Goal: Communication & Community: Answer question/provide support

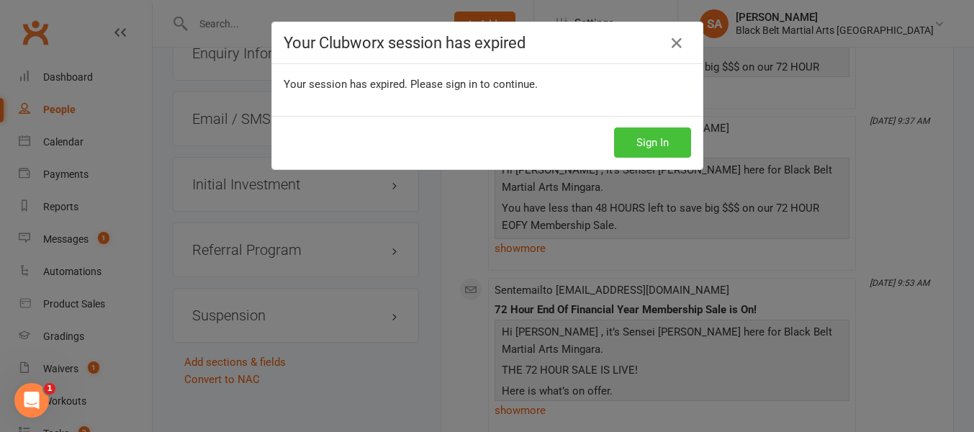
click at [629, 146] on button "Sign In" at bounding box center [652, 142] width 77 height 30
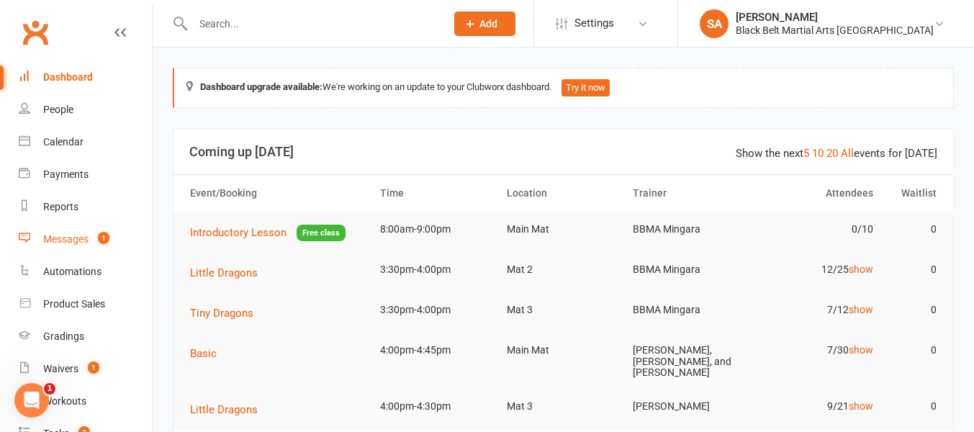
click at [57, 242] on div "Messages" at bounding box center [65, 239] width 45 height 12
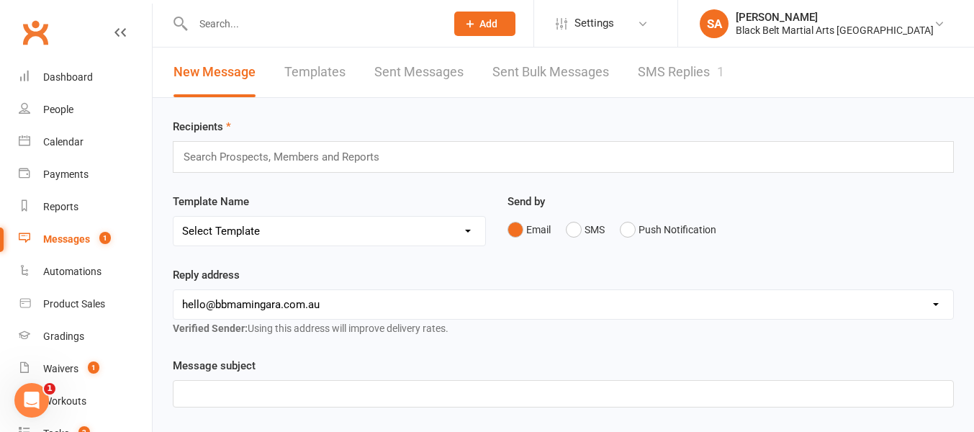
click at [674, 74] on link "SMS Replies 1" at bounding box center [681, 72] width 86 height 50
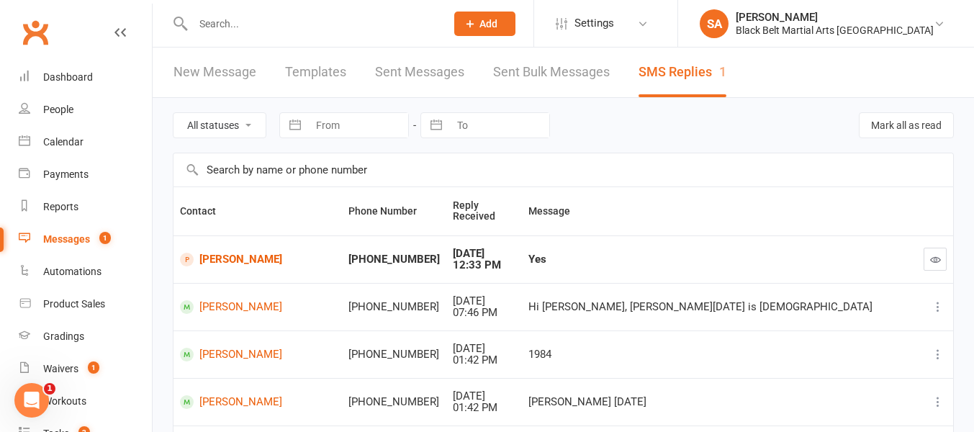
click at [342, 254] on td "[PHONE_NUMBER]" at bounding box center [394, 258] width 104 height 47
click at [243, 253] on link "[PERSON_NAME]" at bounding box center [257, 260] width 155 height 14
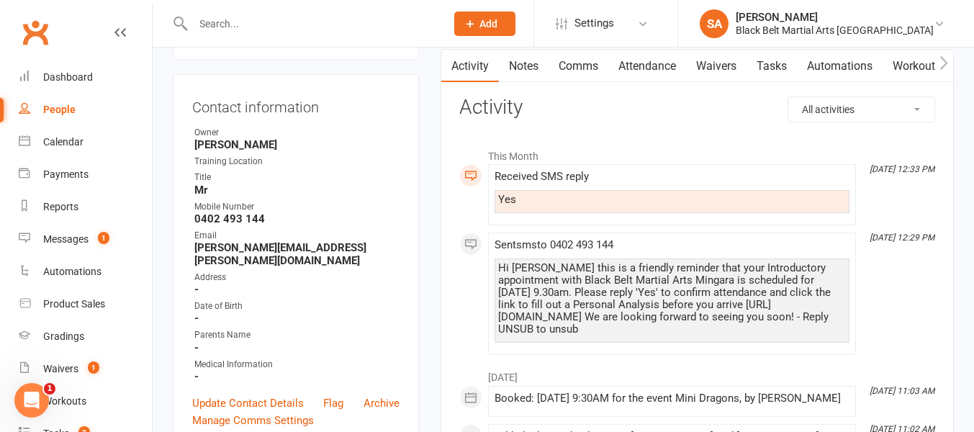
scroll to position [129, 0]
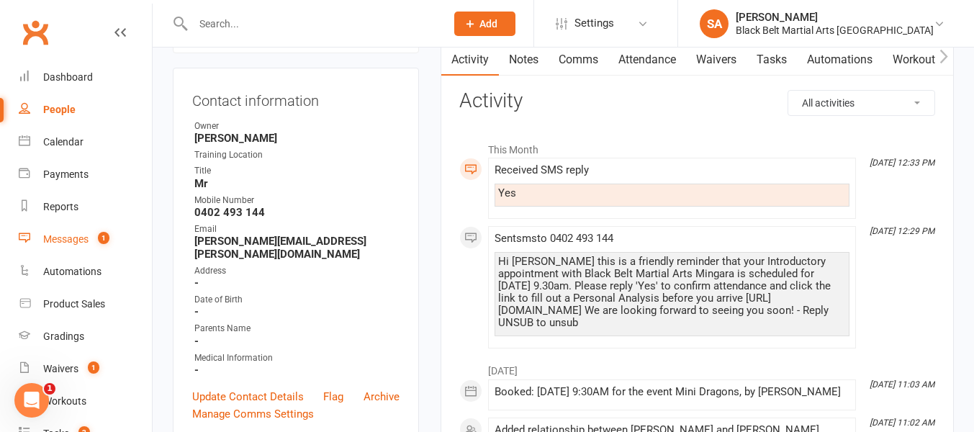
click at [75, 242] on div "Messages" at bounding box center [65, 239] width 45 height 12
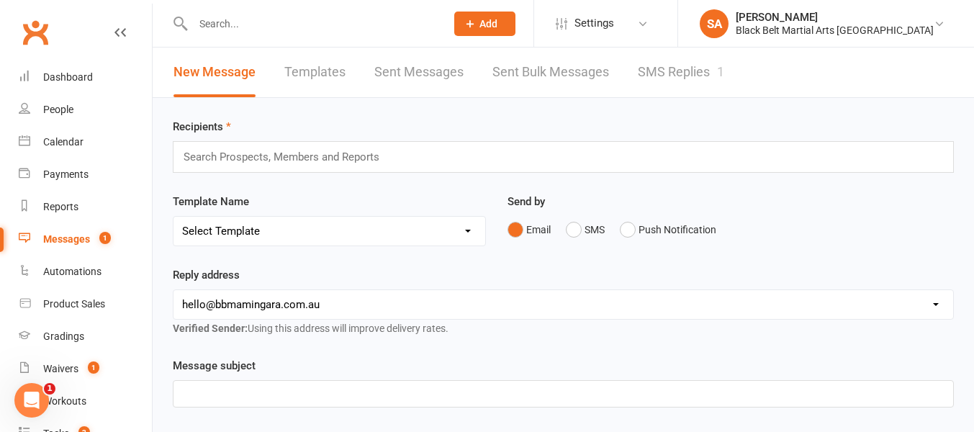
click at [663, 68] on link "SMS Replies 1" at bounding box center [681, 72] width 86 height 50
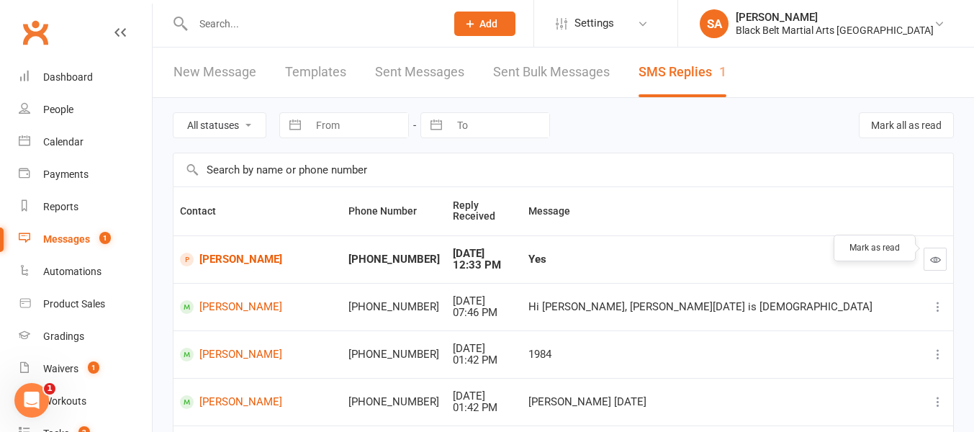
click at [936, 254] on icon "button" at bounding box center [935, 259] width 11 height 11
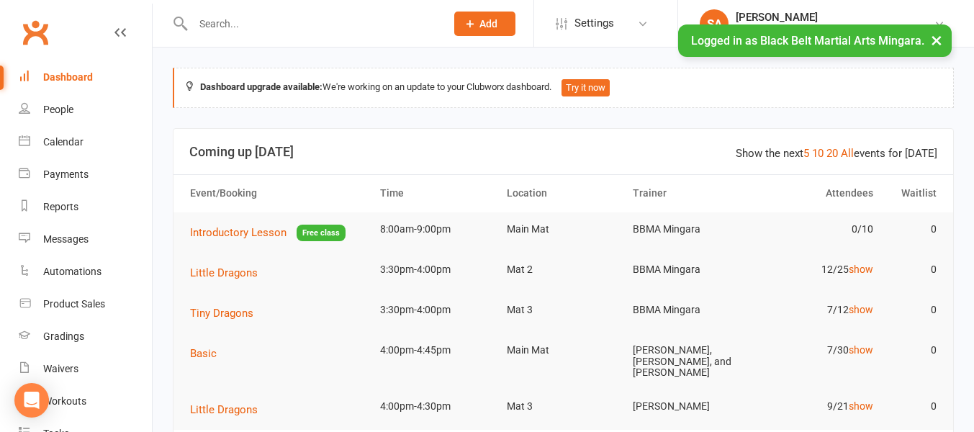
click at [208, 16] on input "text" at bounding box center [312, 24] width 247 height 20
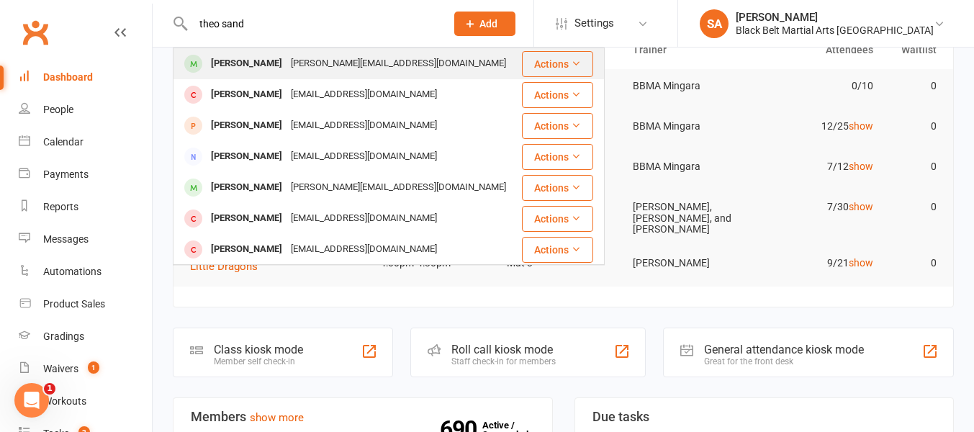
type input "theo sand"
click at [263, 66] on div "Theo Sandys" at bounding box center [247, 63] width 80 height 21
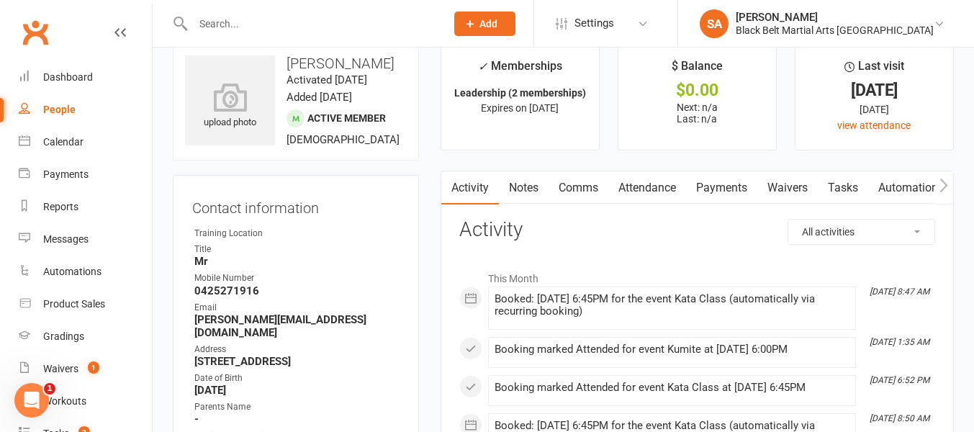
scroll to position [27, 0]
